Goal: Information Seeking & Learning: Learn about a topic

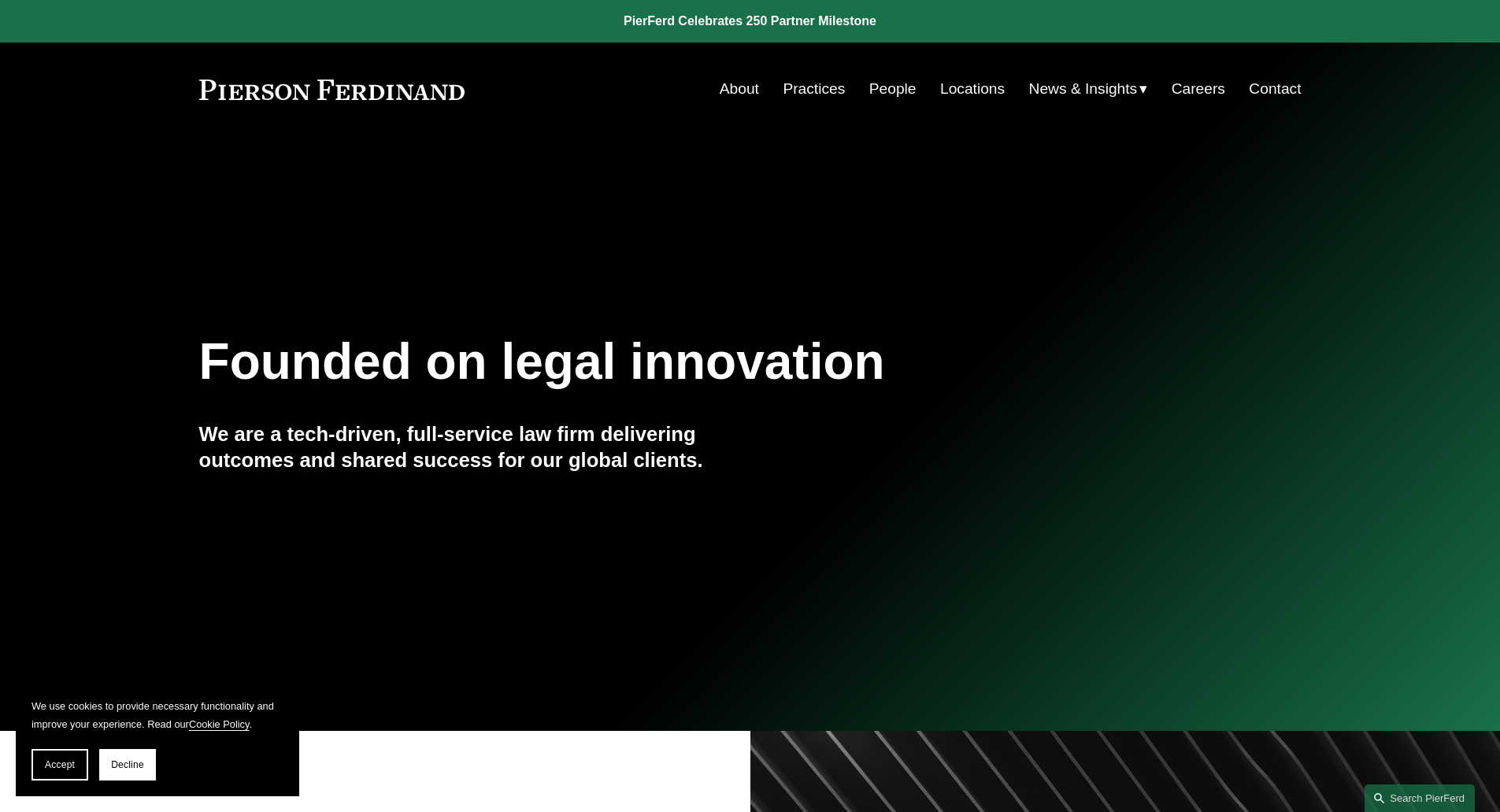
click at [811, 90] on link "Practices" at bounding box center [813, 88] width 62 height 30
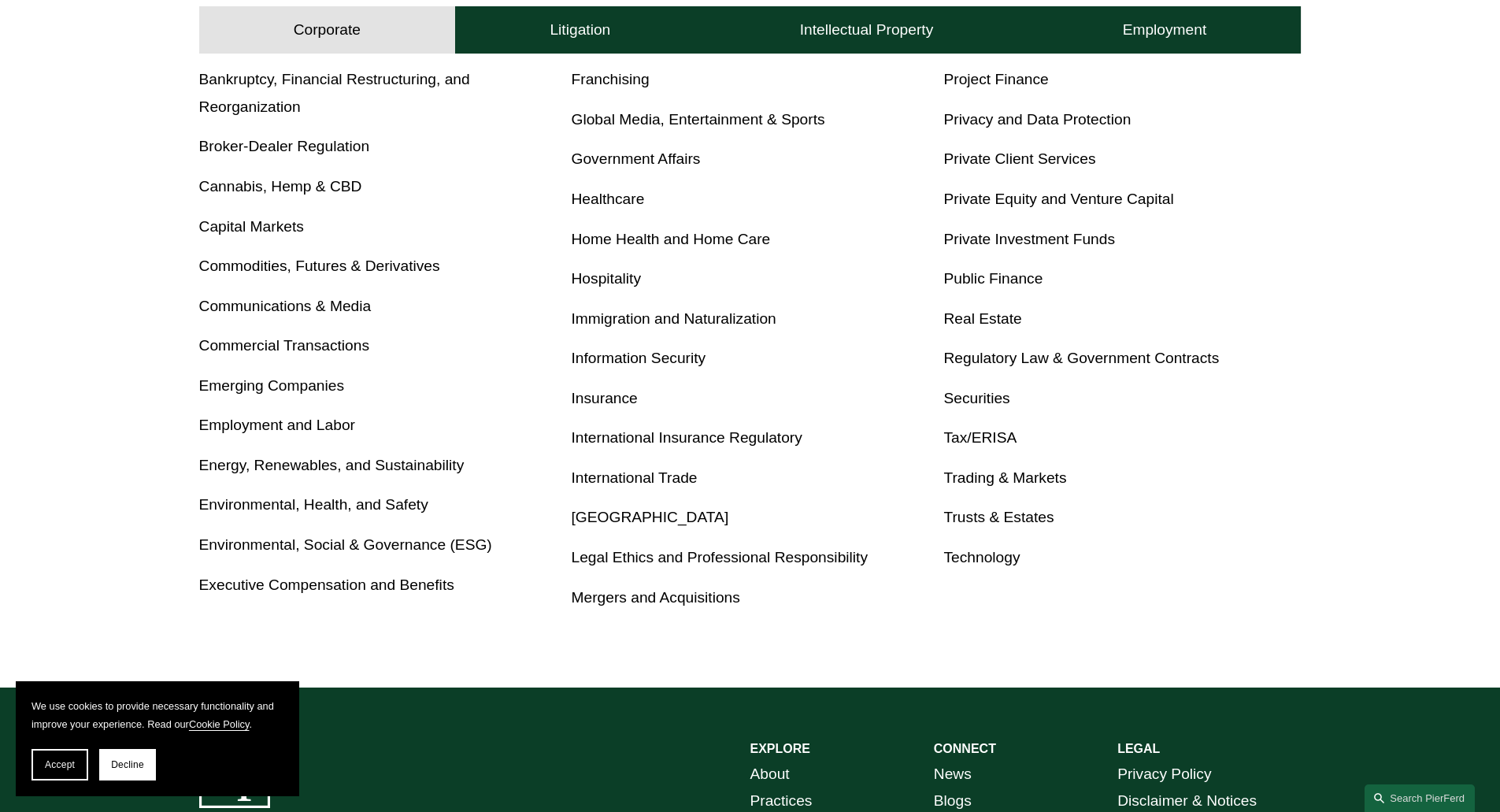
scroll to position [709, 0]
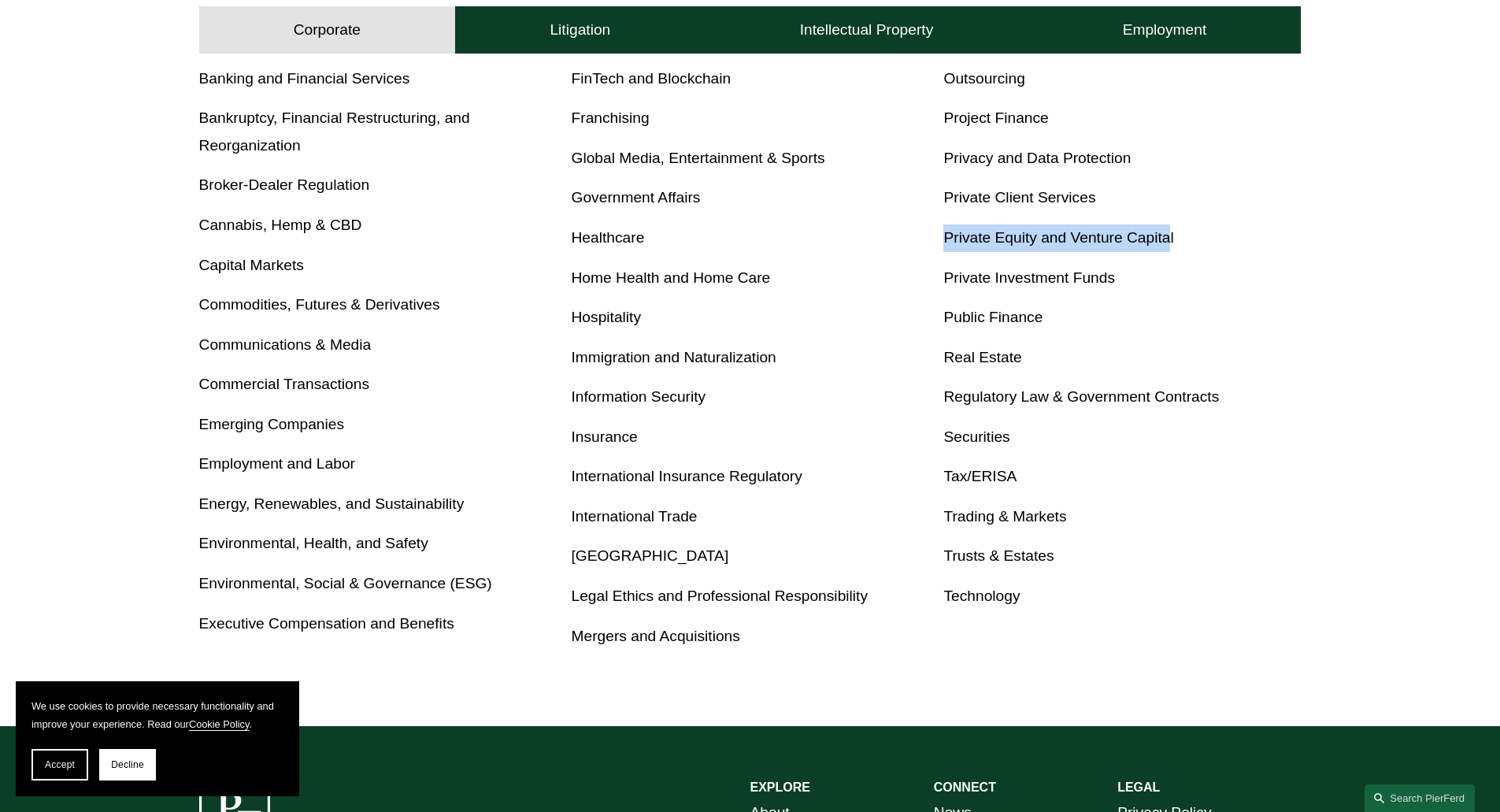
drag, startPoint x: 940, startPoint y: 244, endPoint x: 1298, endPoint y: 249, distance: 358.0
click at [1179, 247] on div "Antitrust Banking and Financial Services Bankruptcy, Financial Restructuring, a…" at bounding box center [751, 337] width 1103 height 624
click at [1298, 249] on p "Private Equity and Venture Capital" at bounding box center [1122, 238] width 358 height 28
